Goal: Task Accomplishment & Management: Use online tool/utility

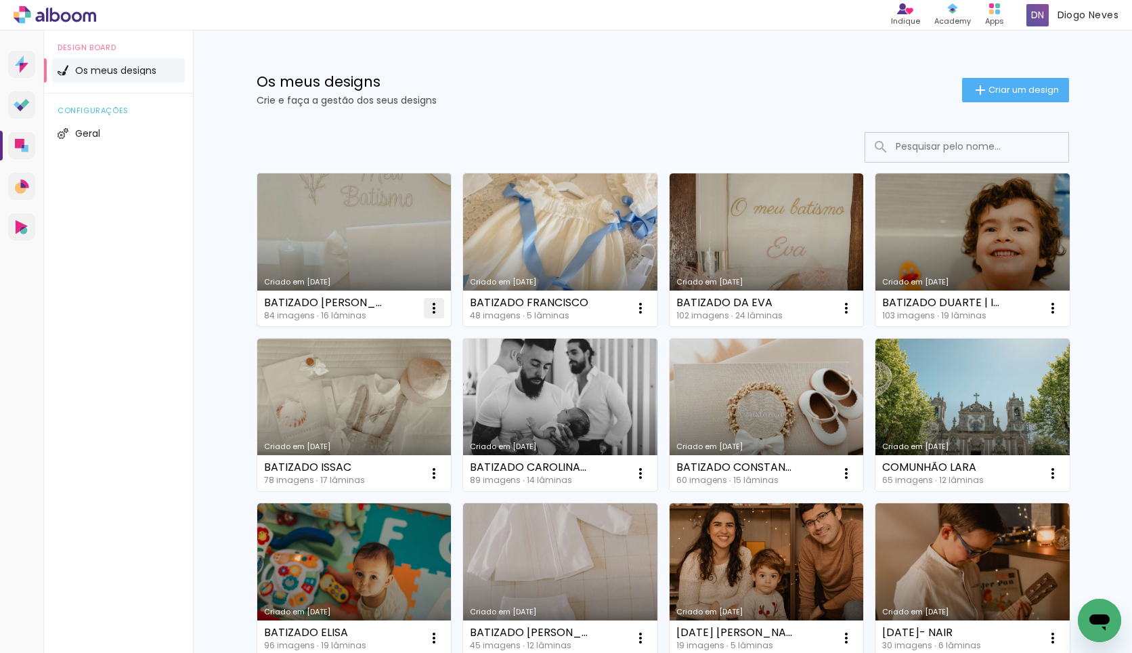
click at [428, 306] on iron-icon at bounding box center [434, 308] width 16 height 16
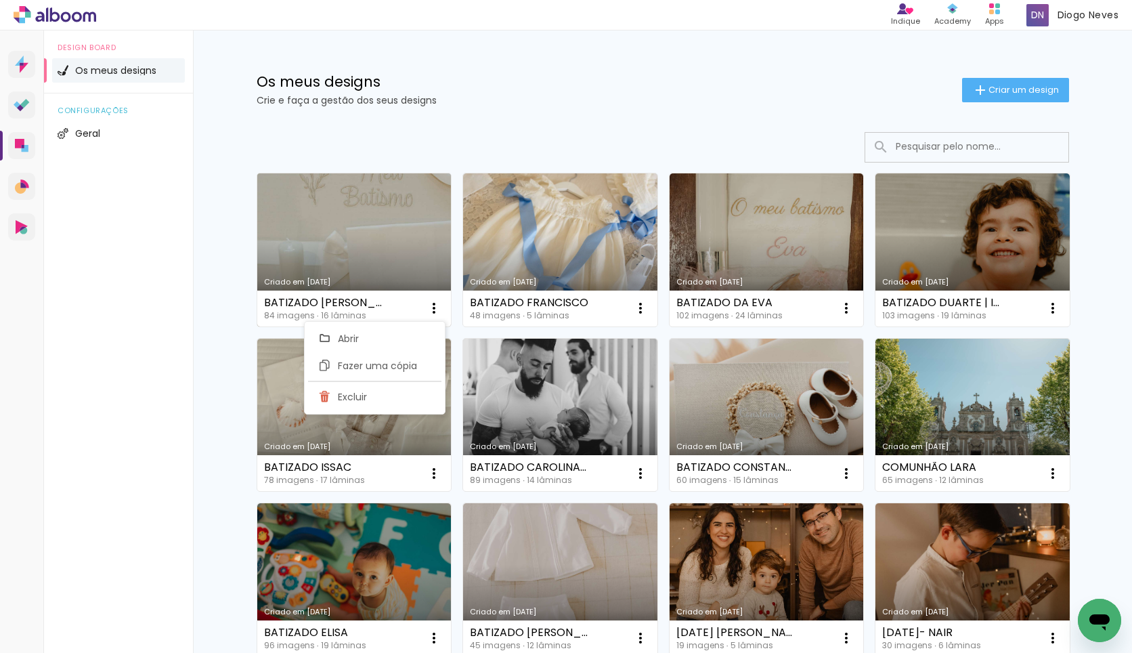
click at [375, 257] on link "Criado em [DATE]" at bounding box center [354, 249] width 194 height 153
